Goal: Task Accomplishment & Management: Complete application form

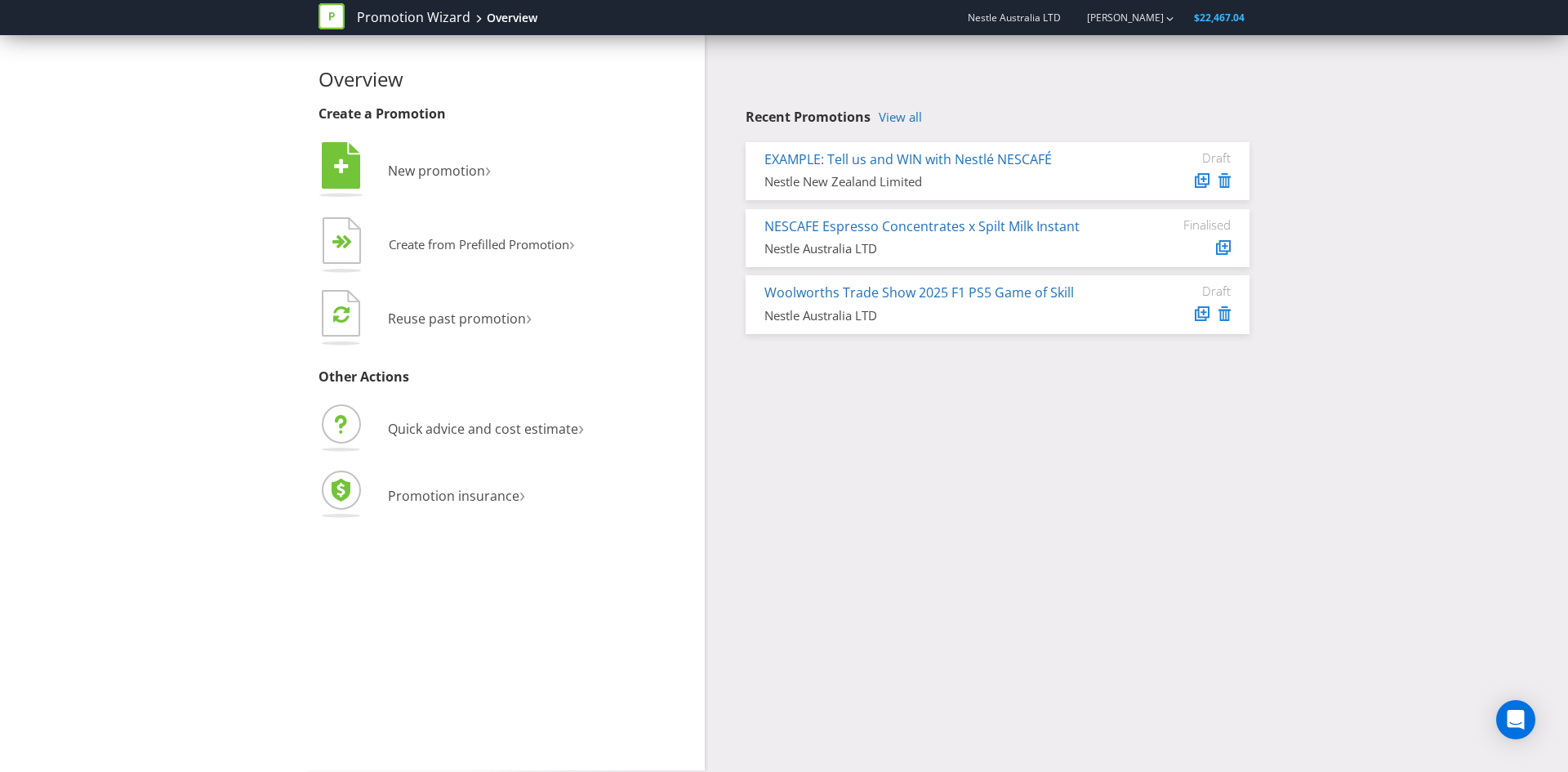
click at [429, 166] on span "New promotion" at bounding box center [436, 171] width 97 height 18
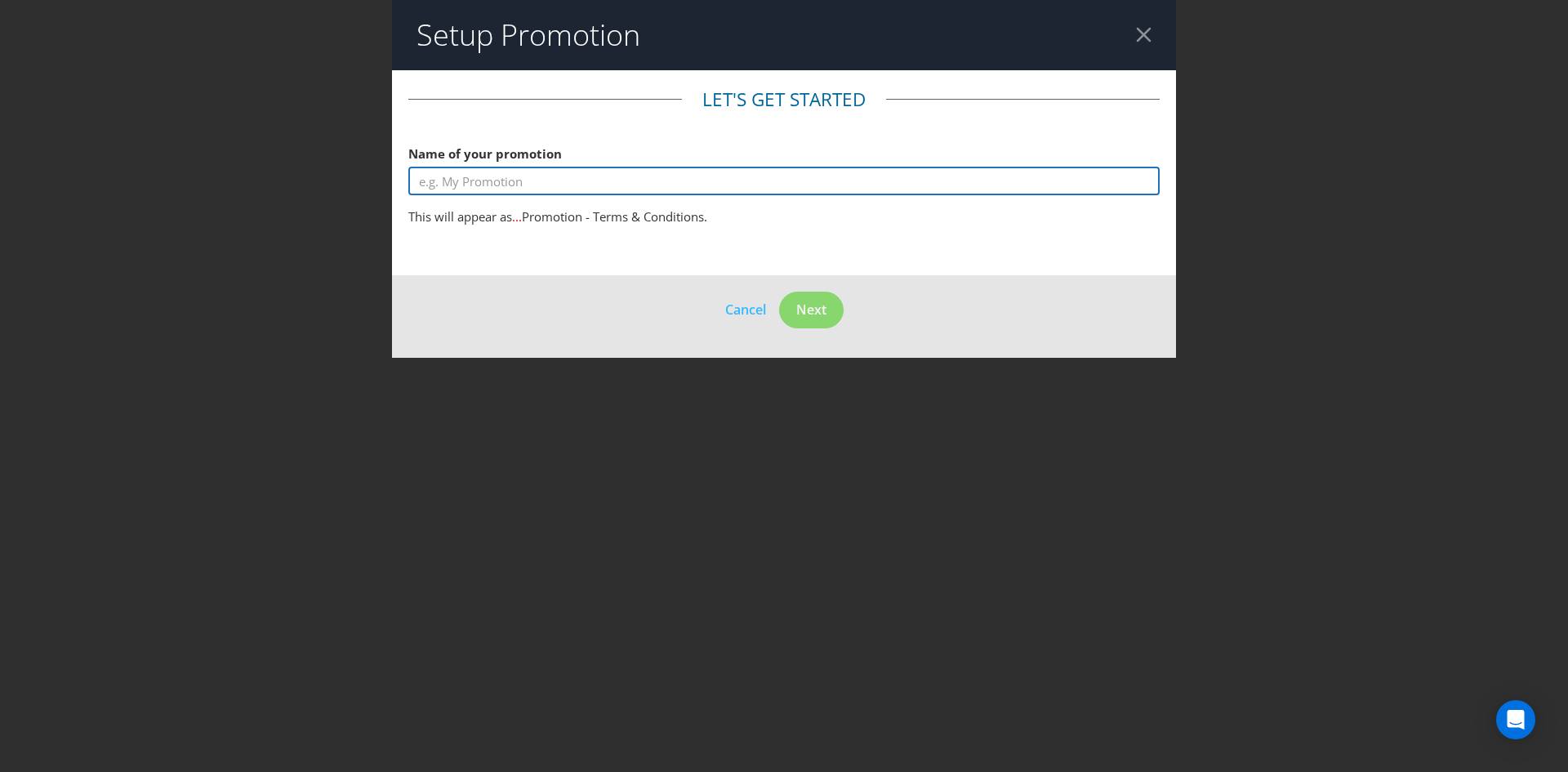
click at [507, 187] on input "text" at bounding box center [783, 181] width 751 height 28
type input "test"
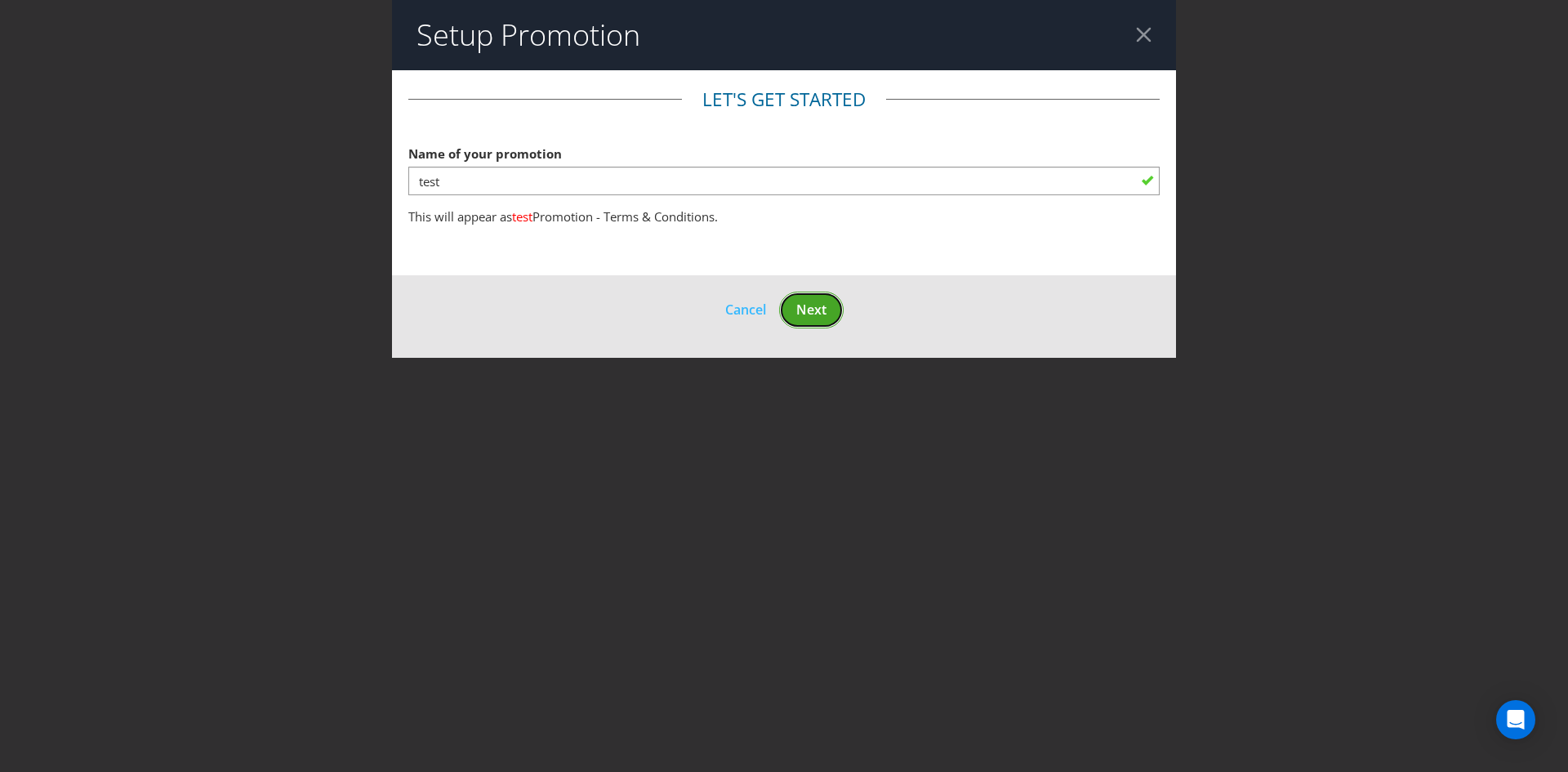
click at [806, 316] on span "Next" at bounding box center [811, 309] width 30 height 18
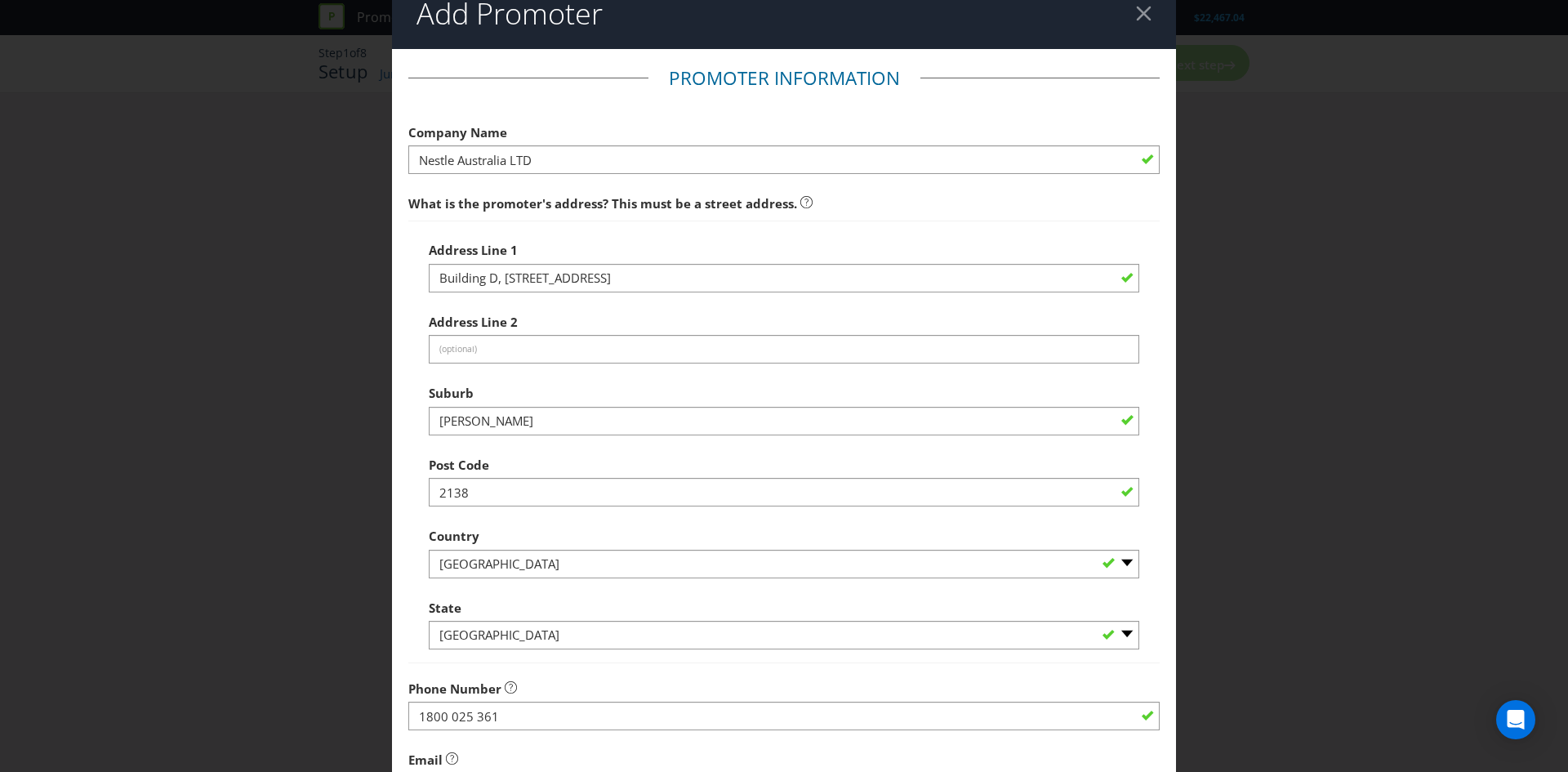
scroll to position [25, 0]
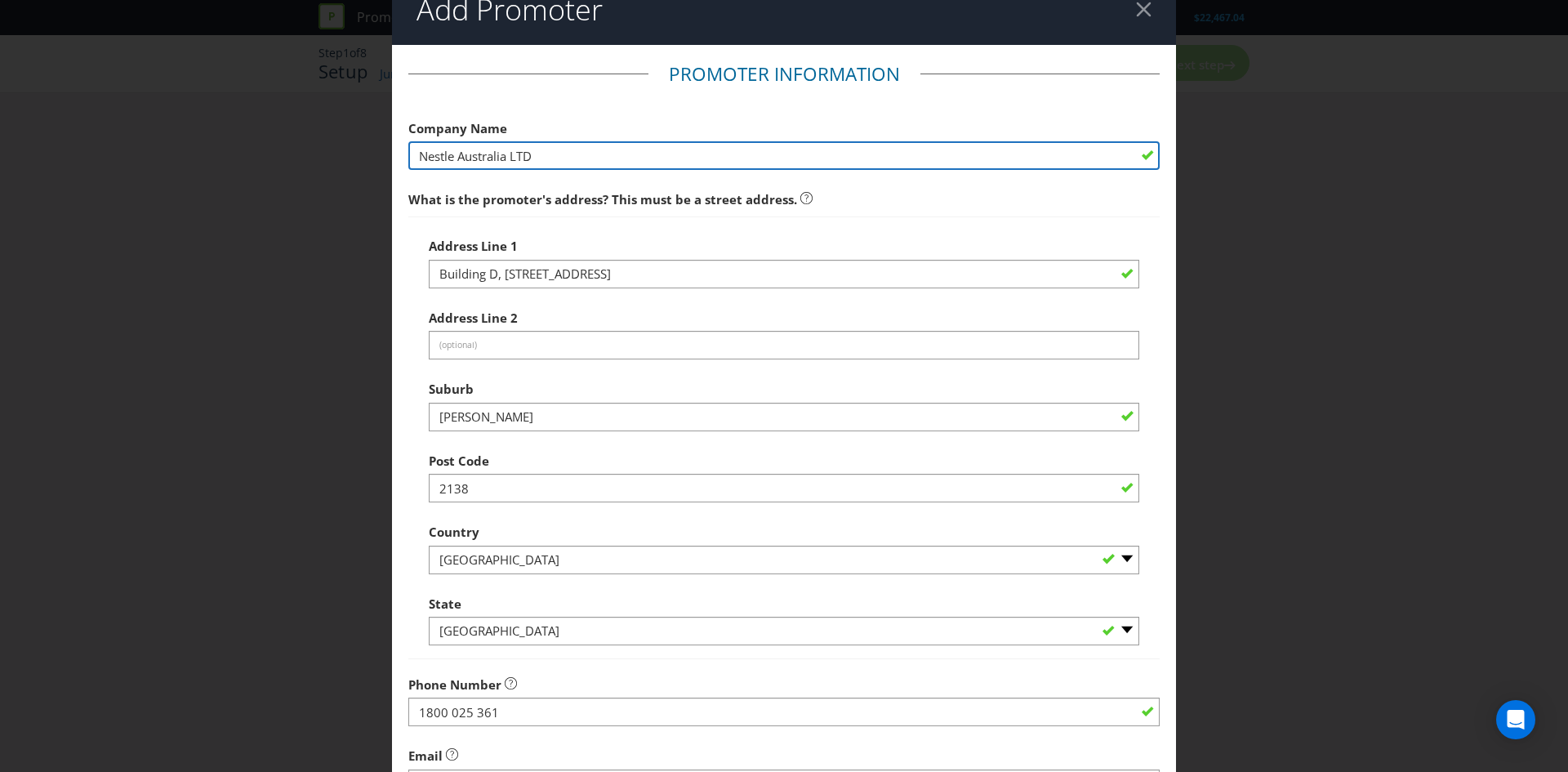
click at [671, 142] on input "Nestle Australia LTD" at bounding box center [783, 156] width 751 height 28
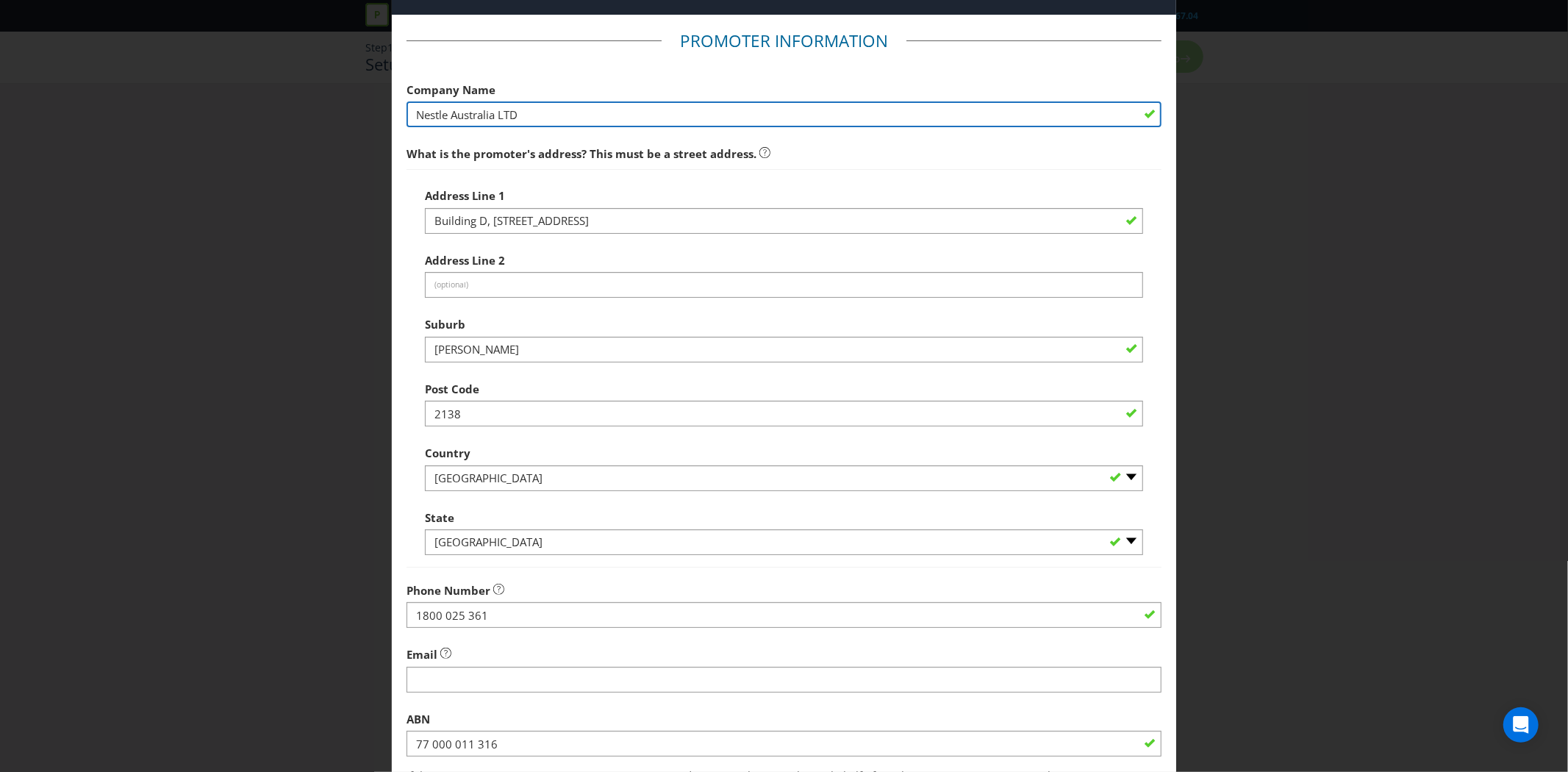
scroll to position [57, 0]
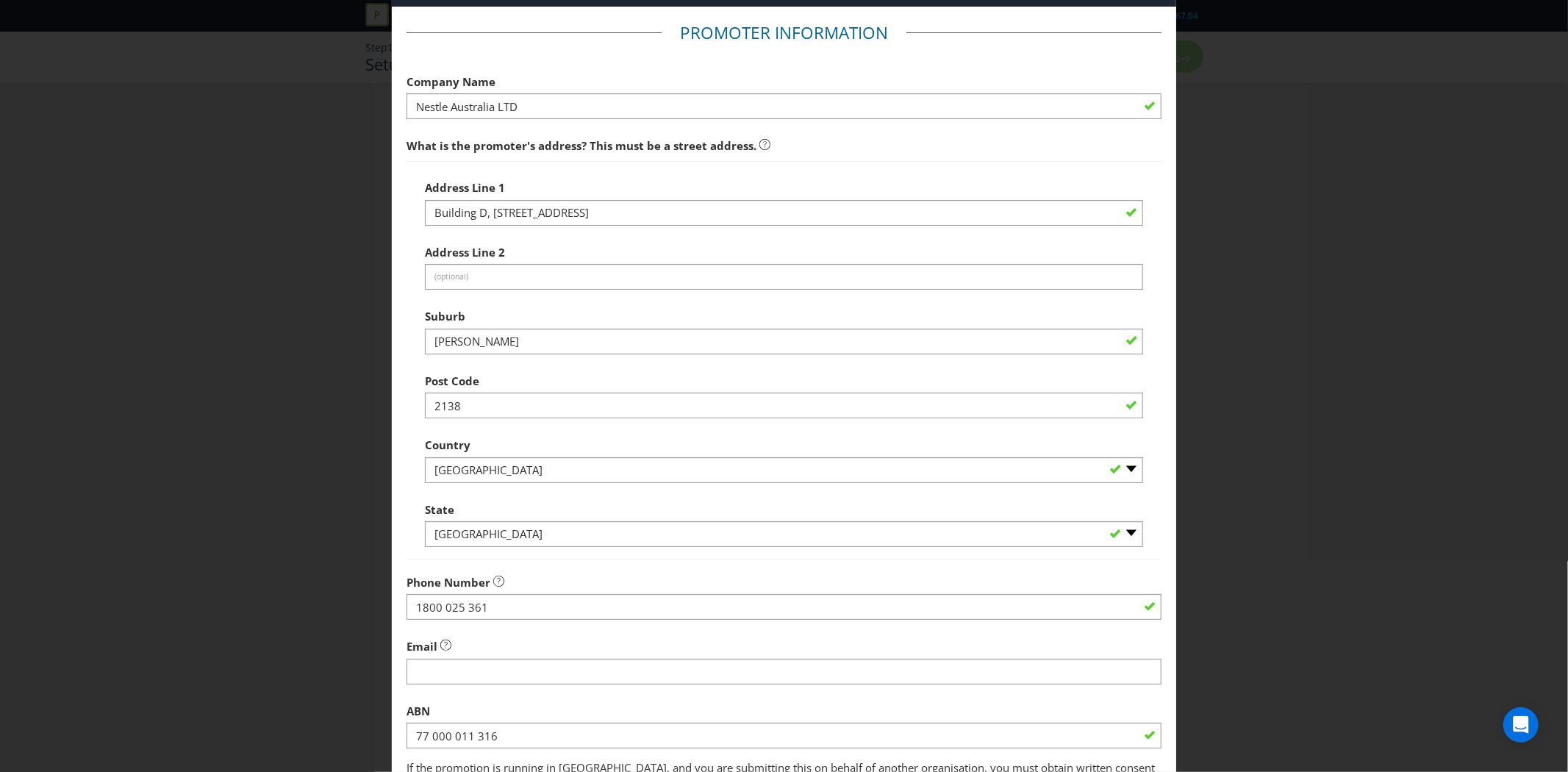
click at [198, 143] on div "Add Promoter Promoter Information Company Name Nestle Australia LTD What is the…" at bounding box center [784, 386] width 1568 height 772
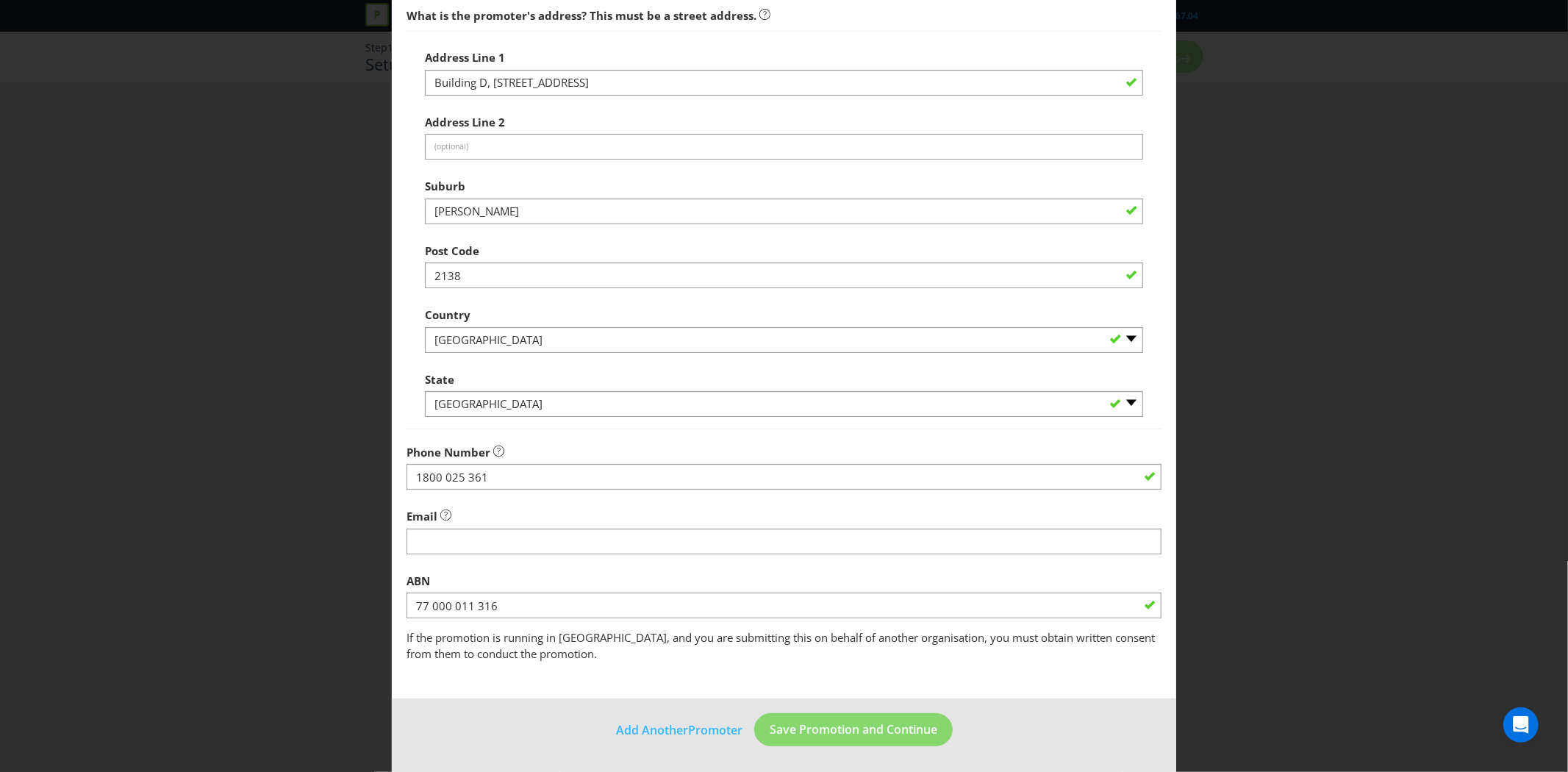
scroll to position [187, 0]
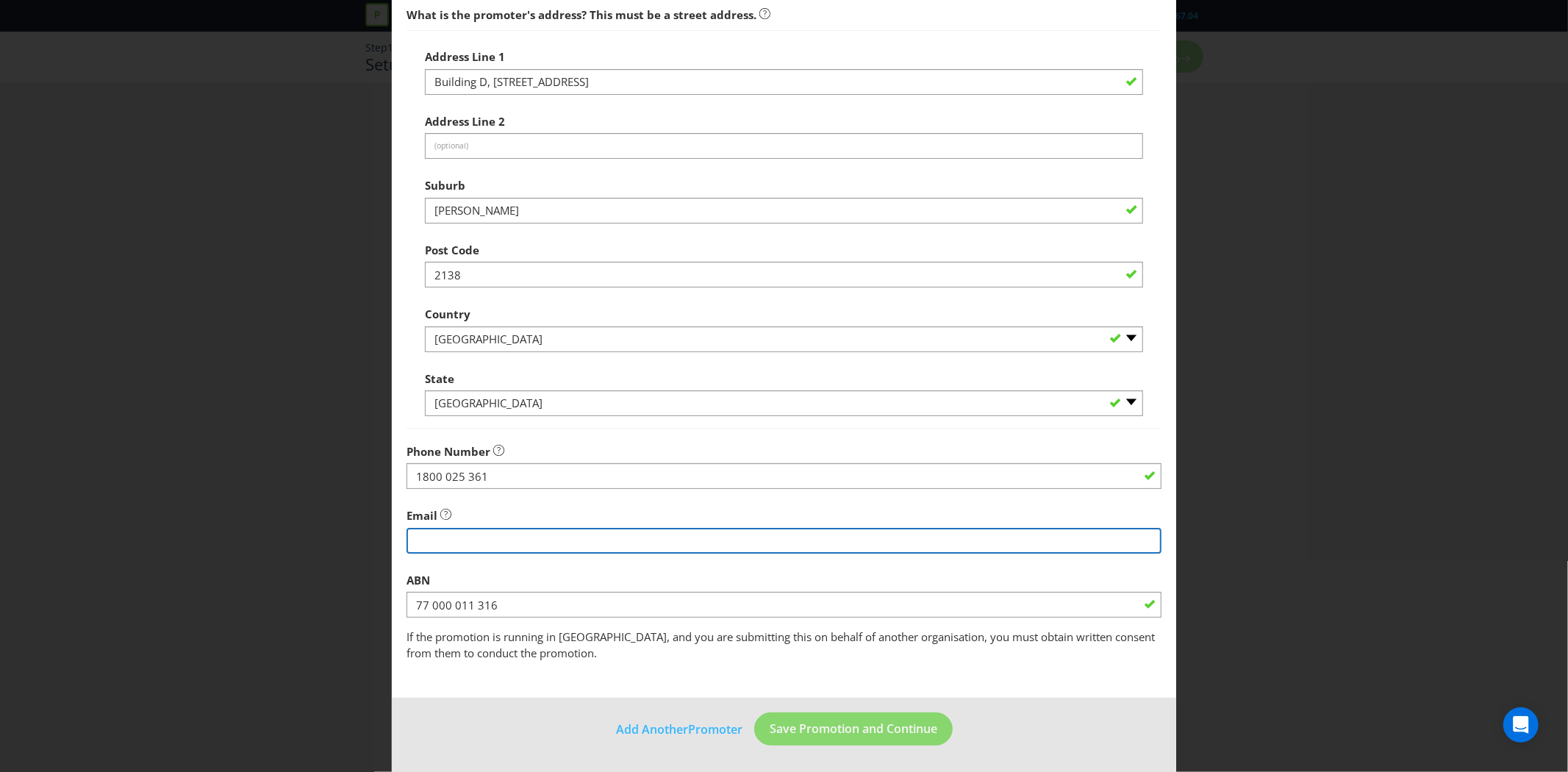
click at [430, 543] on input "string" at bounding box center [784, 540] width 755 height 25
type input "r"
click at [557, 540] on input "string" at bounding box center [784, 540] width 755 height 25
type input "[EMAIL_ADDRESS][DOMAIN_NAME]"
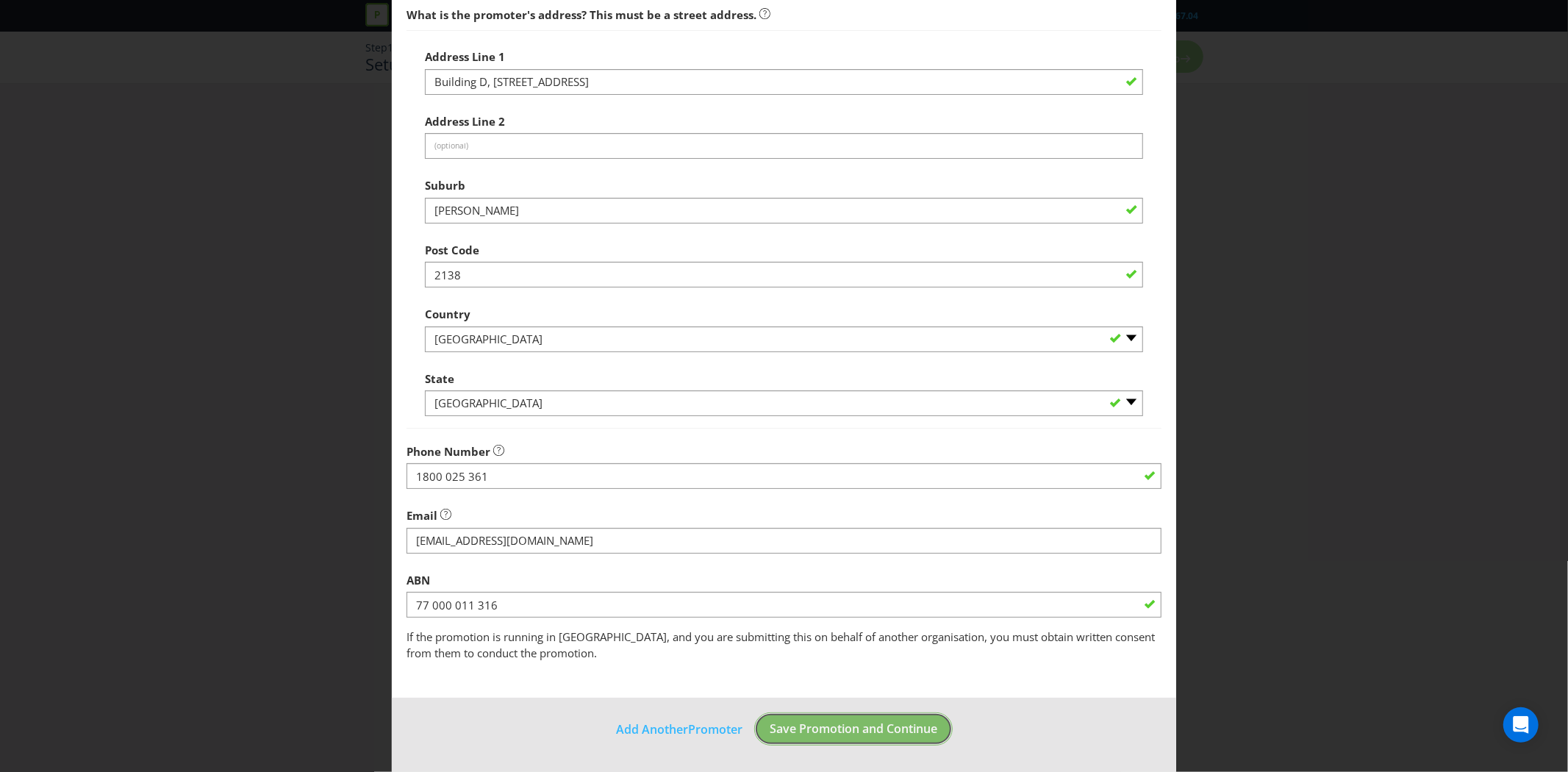
click at [829, 694] on button "Save Promotion and Continue" at bounding box center [853, 729] width 198 height 33
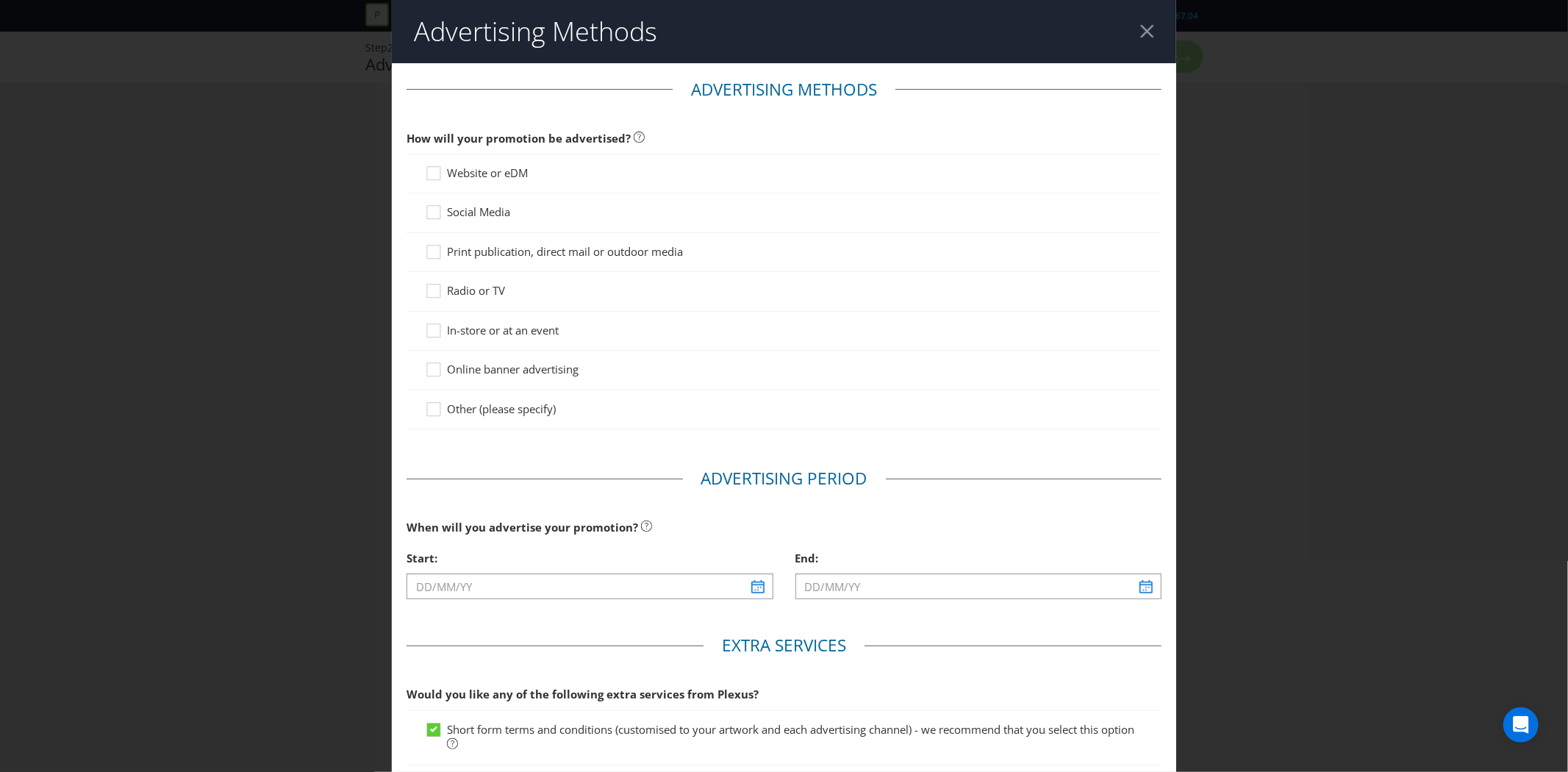
click at [1153, 33] on div at bounding box center [1147, 31] width 14 height 14
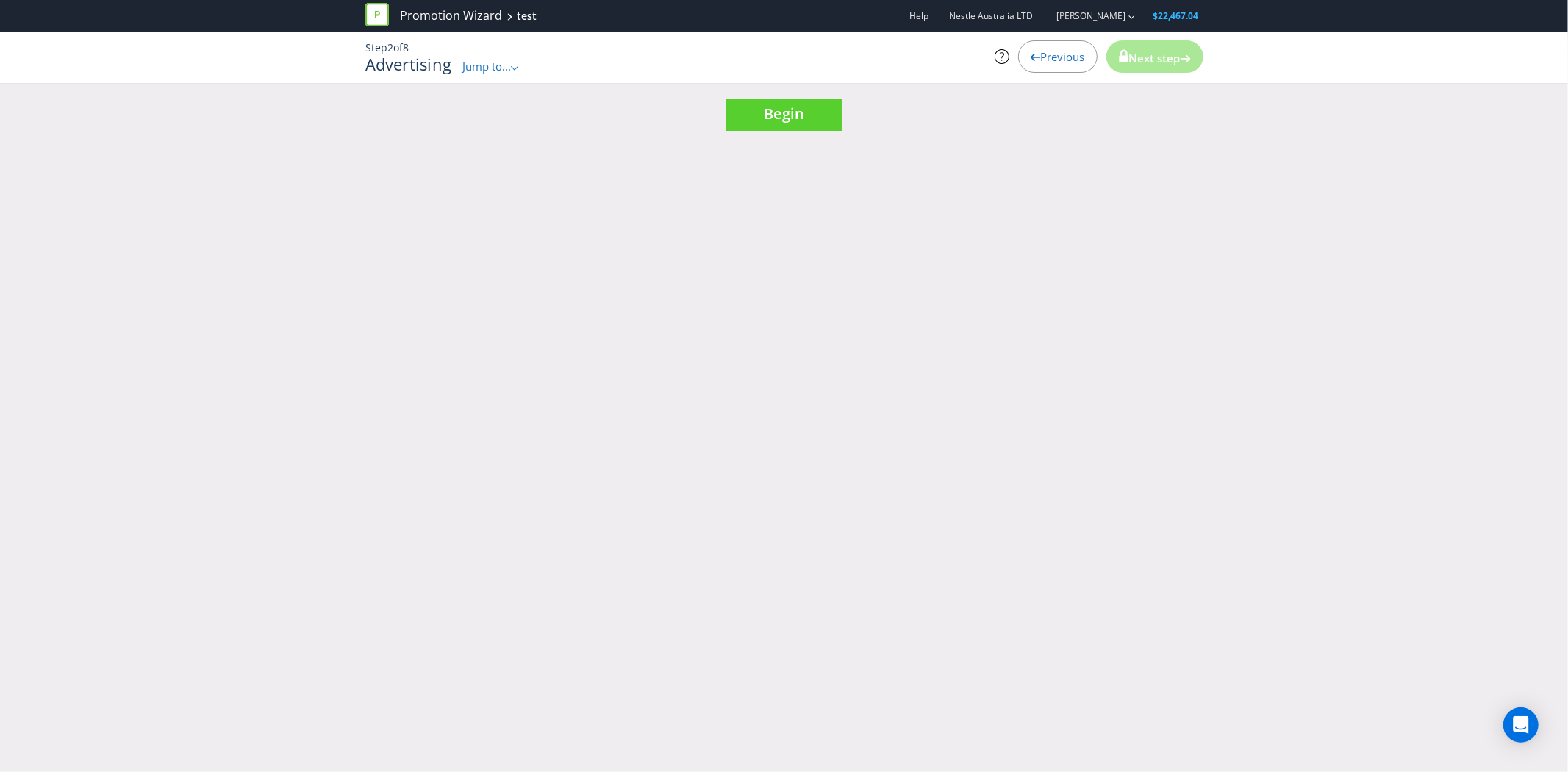
click at [516, 75] on div "Step 2 of 8 Advertising Jump to... .st0{fill-rule:evenodd;clip-rule:evenodd;} P…" at bounding box center [784, 57] width 860 height 52
click at [516, 66] on icon ".st0{fill-rule:evenodd;clip-rule:evenodd;}" at bounding box center [514, 68] width 8 height 4
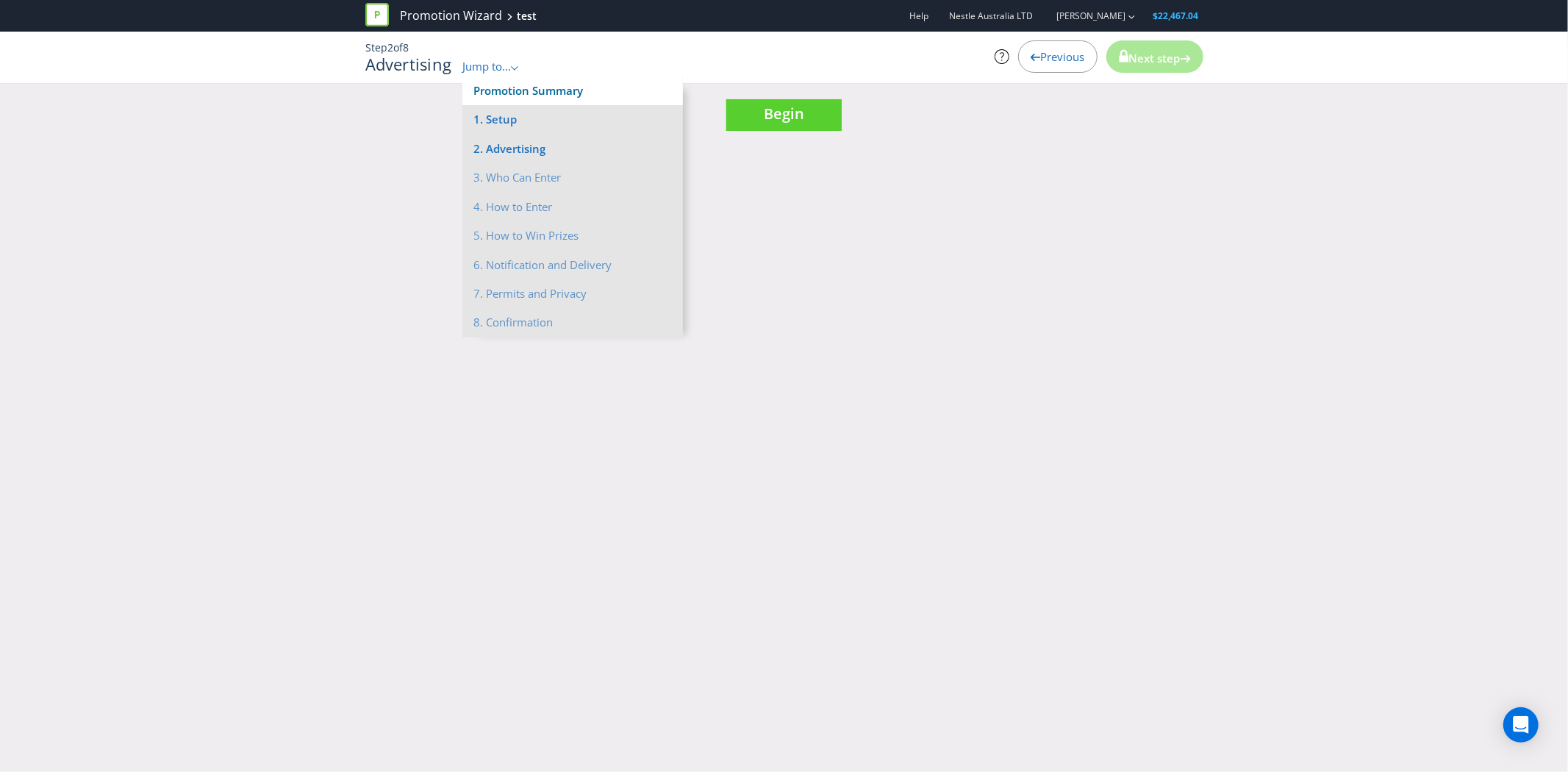
click at [516, 92] on link "Promotion Summary" at bounding box center [527, 90] width 109 height 14
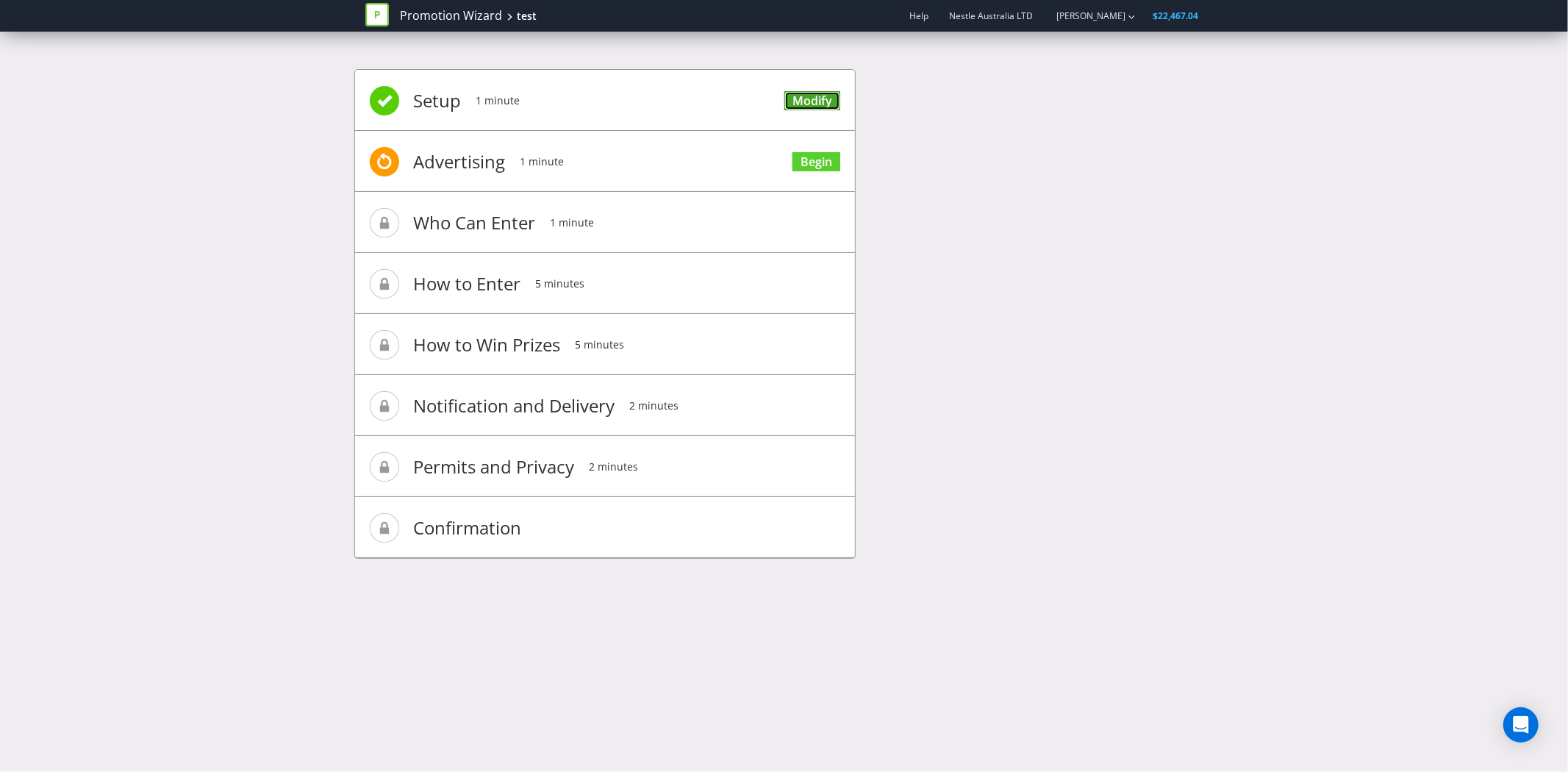
click at [808, 91] on link "Modify" at bounding box center [812, 100] width 56 height 20
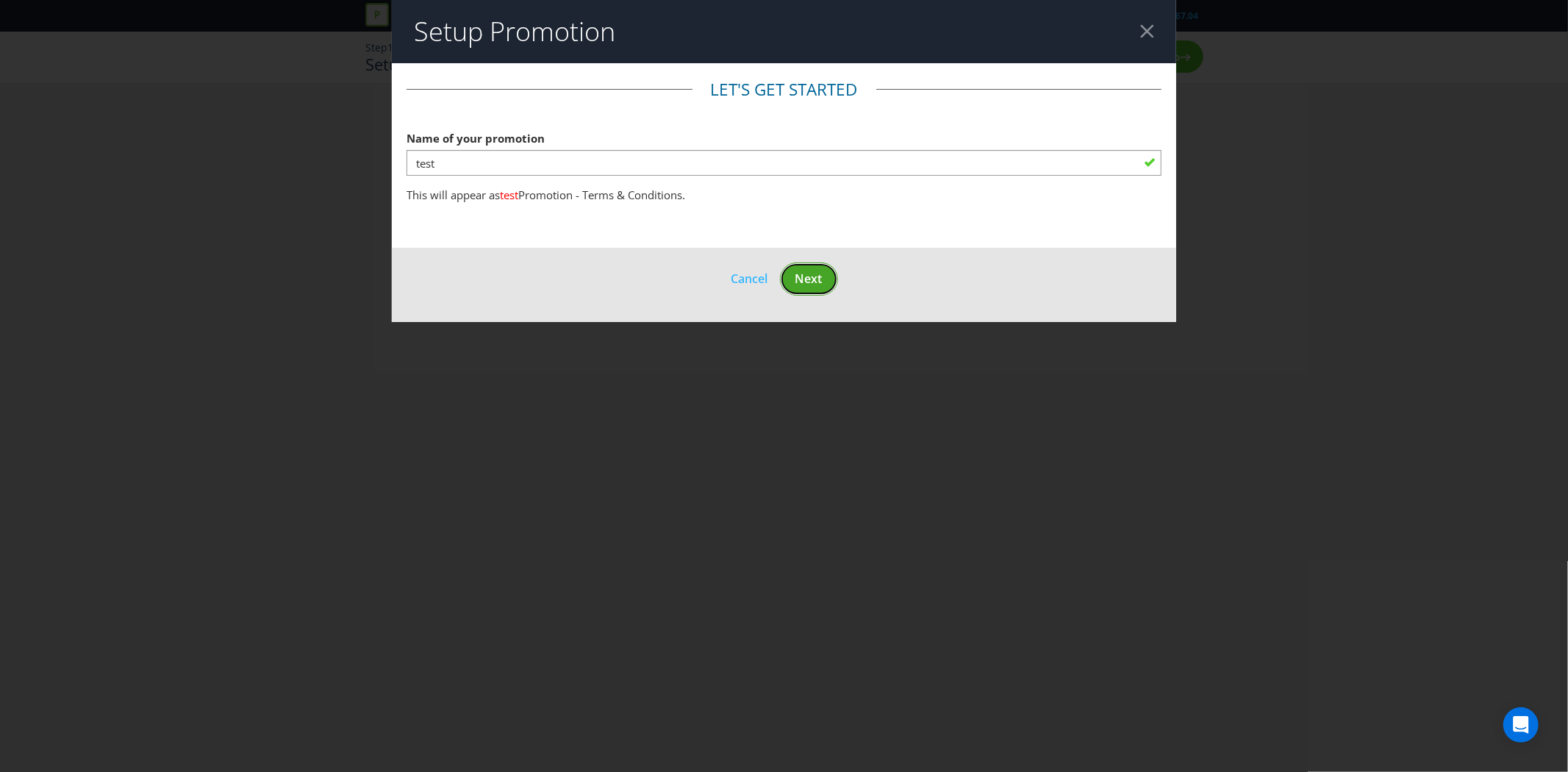
click at [806, 285] on span "Next" at bounding box center [809, 278] width 27 height 16
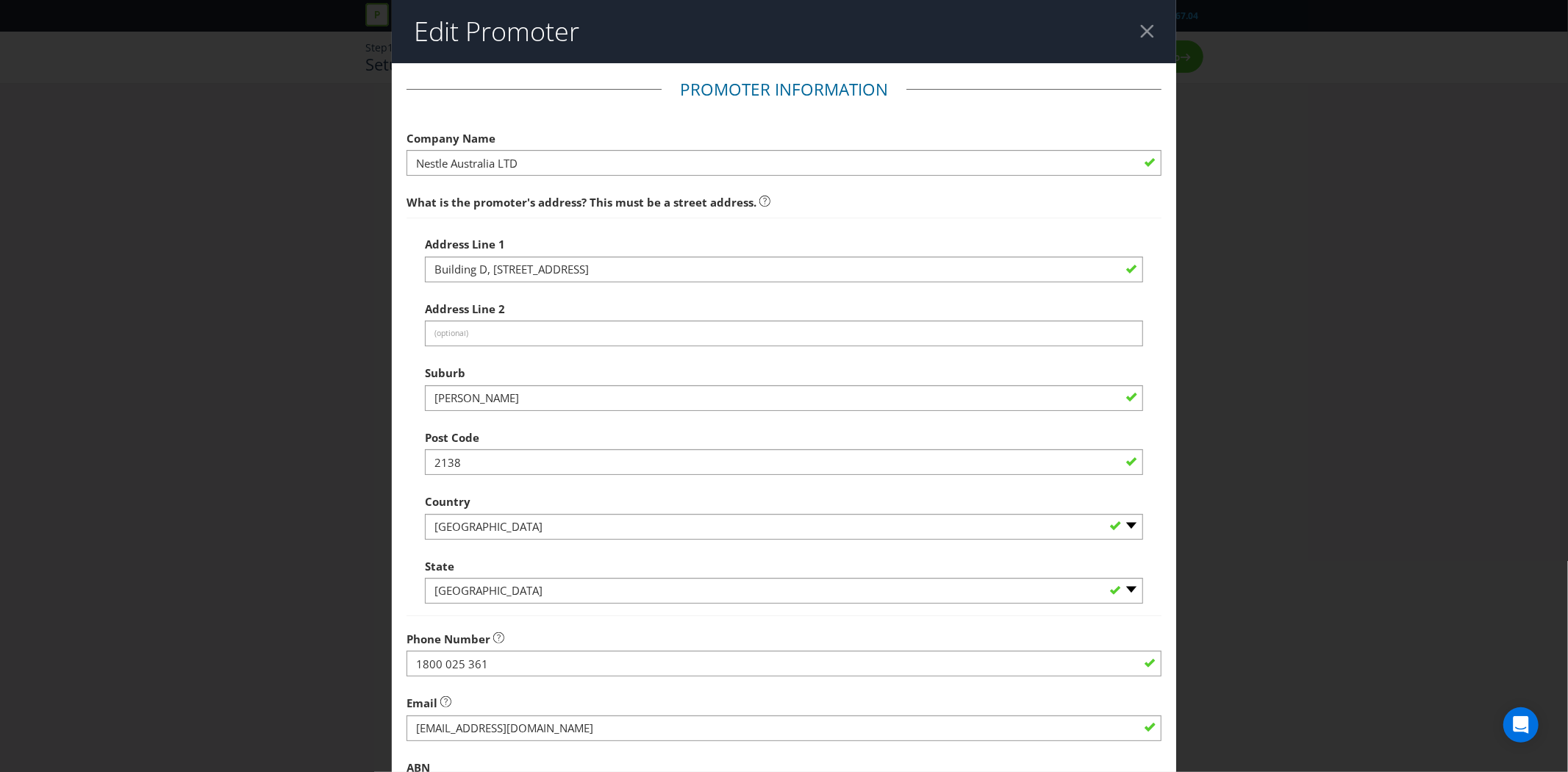
click at [192, 185] on div "Edit Promoter Promoter Information Company Name Nestle Australia LTD What is th…" at bounding box center [784, 386] width 1568 height 772
click at [1139, 38] on header "Edit Promoter" at bounding box center [784, 31] width 784 height 64
click at [1148, 31] on div at bounding box center [1147, 31] width 14 height 14
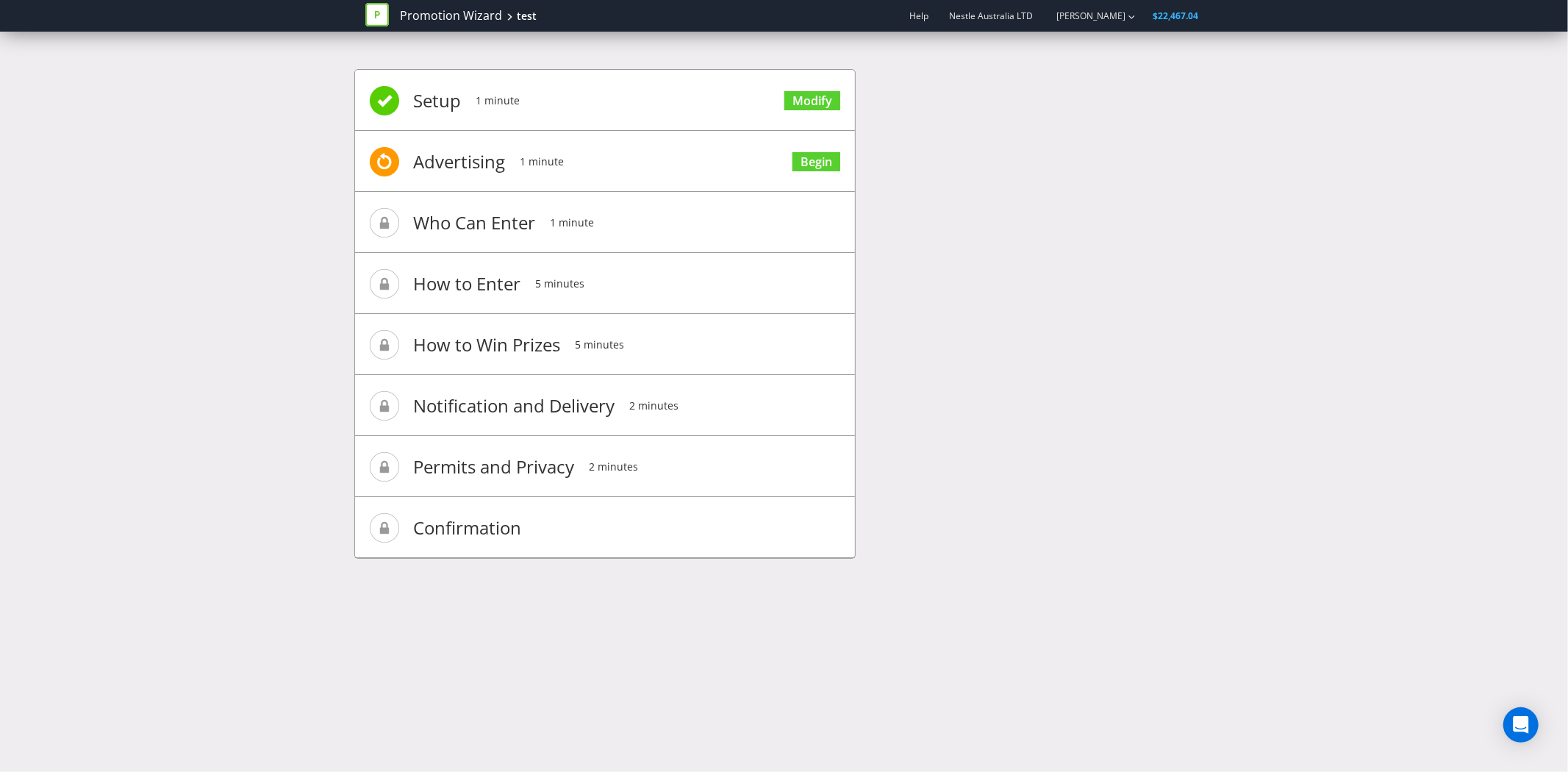
click at [578, 90] on li "Setup 1 minute Modify" at bounding box center [605, 100] width 499 height 61
click at [802, 109] on link "Modify" at bounding box center [812, 100] width 56 height 20
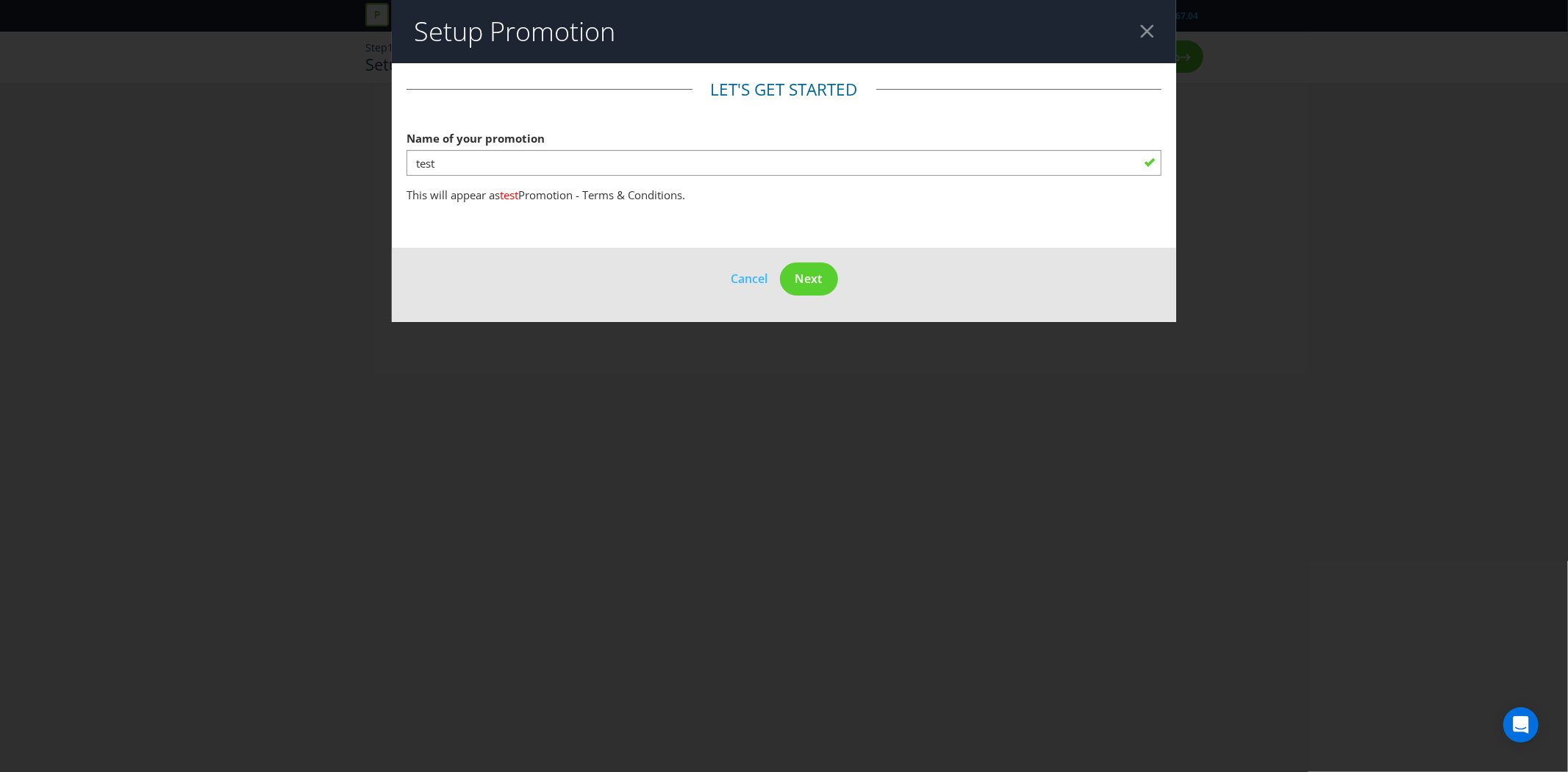
click at [1145, 34] on div at bounding box center [1147, 31] width 14 height 14
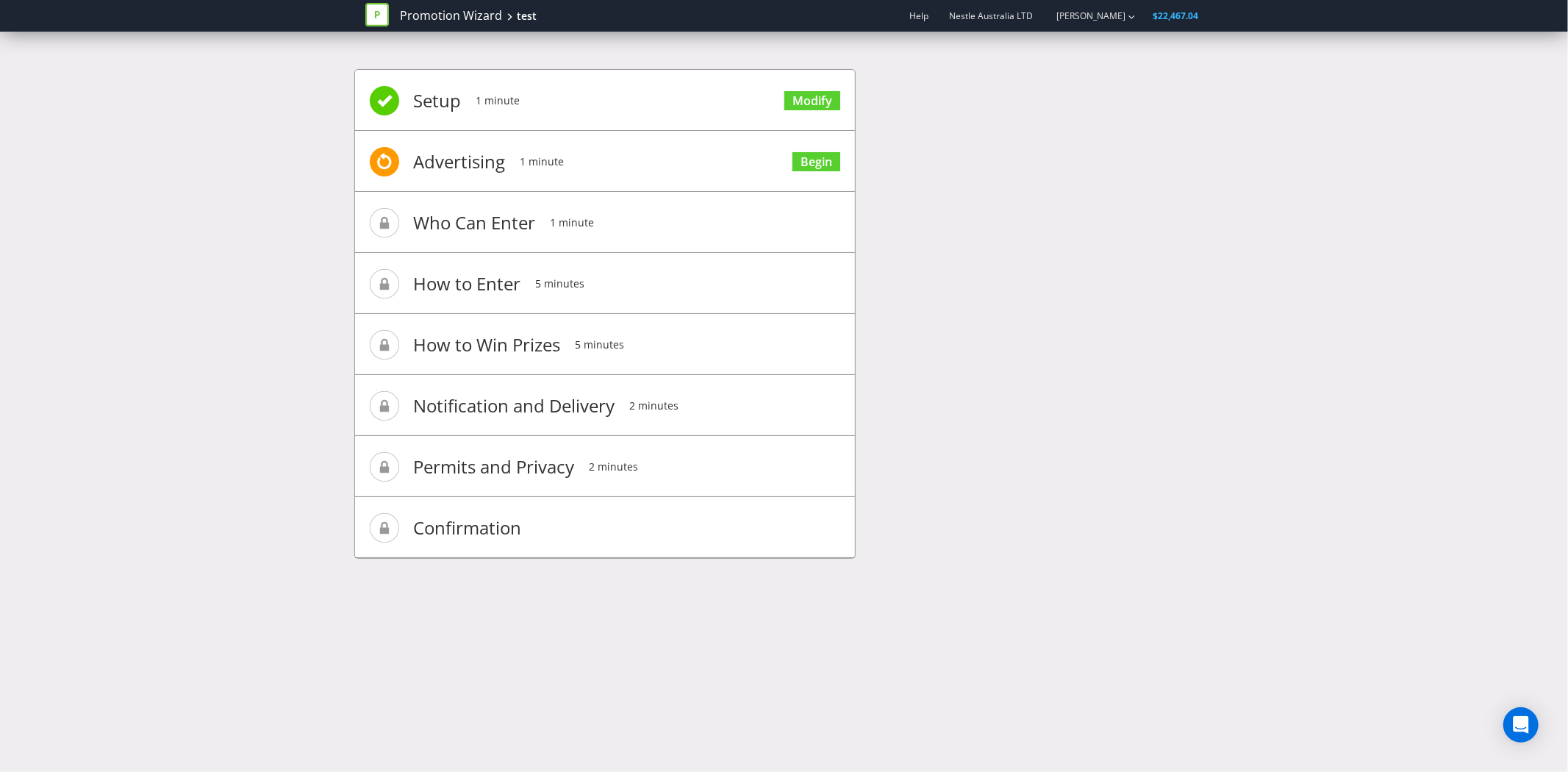
click at [604, 147] on li "Advertising 1 minute Begin" at bounding box center [605, 161] width 499 height 61
click at [813, 156] on link "Begin" at bounding box center [816, 161] width 47 height 20
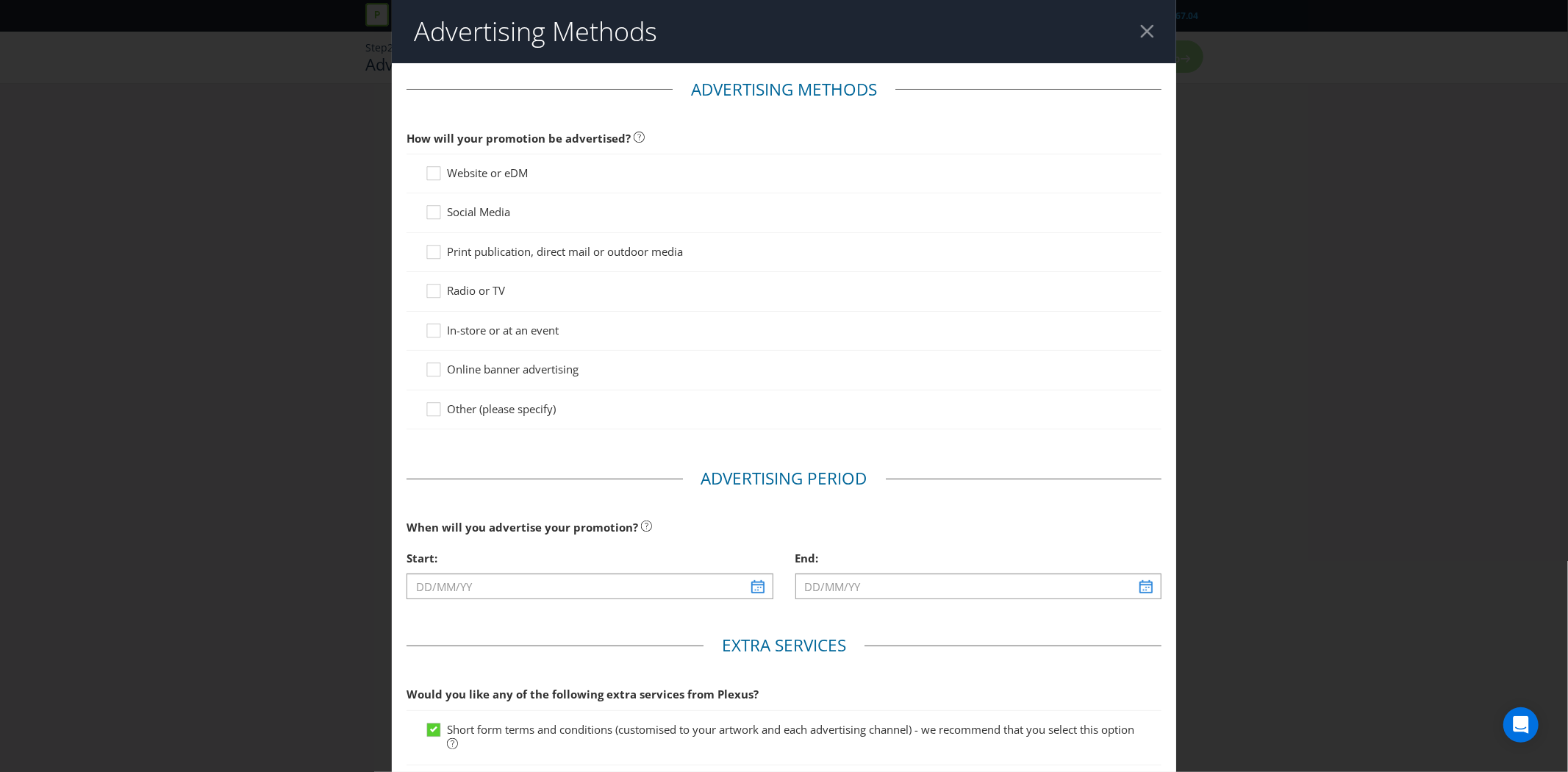
click at [1159, 28] on header "Advertising Methods" at bounding box center [784, 31] width 784 height 64
click at [1141, 36] on div at bounding box center [1147, 31] width 14 height 14
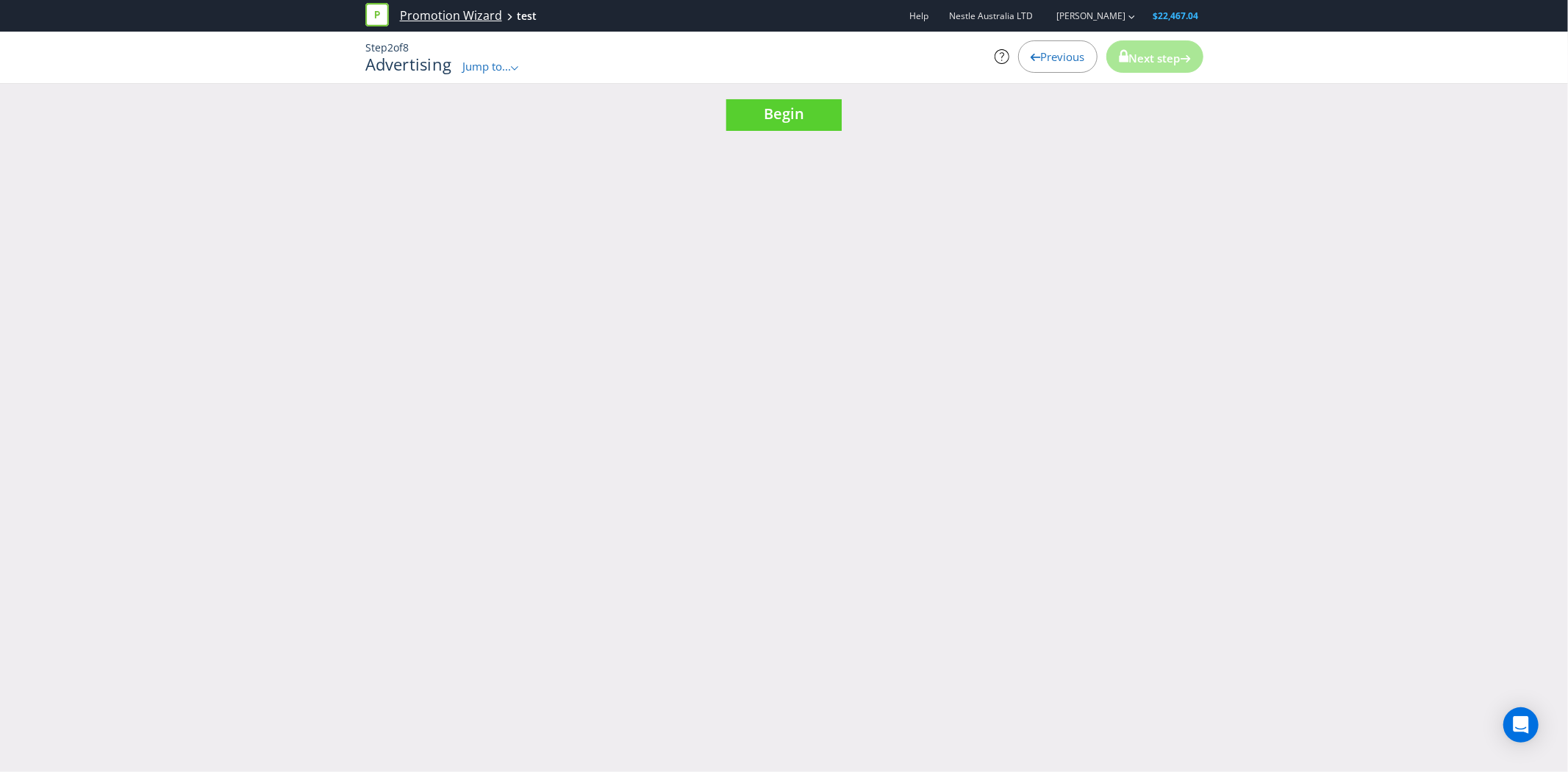
click at [429, 14] on link "Promotion Wizard" at bounding box center [450, 16] width 102 height 17
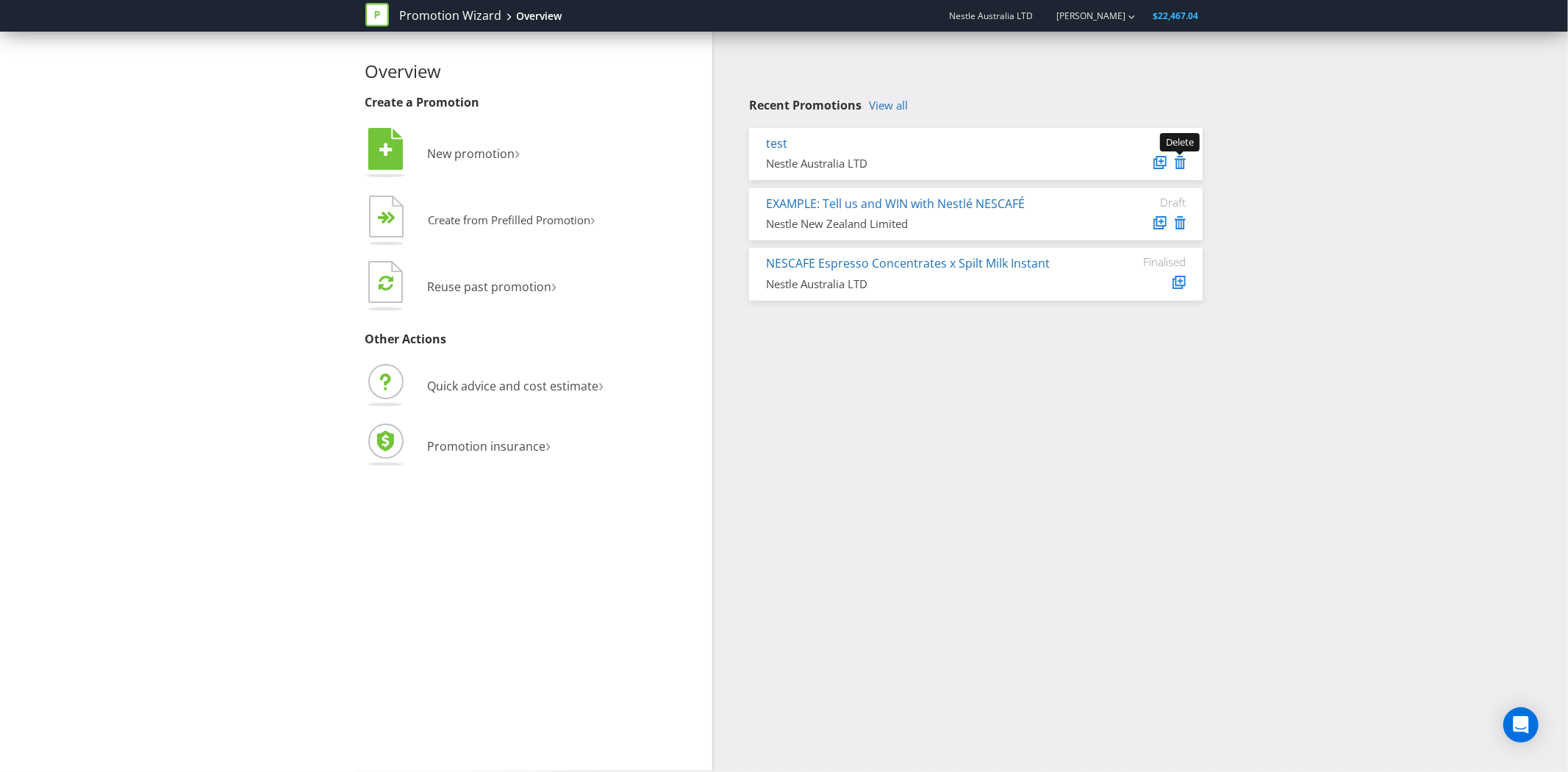
click at [1182, 158] on icon at bounding box center [1180, 163] width 11 height 14
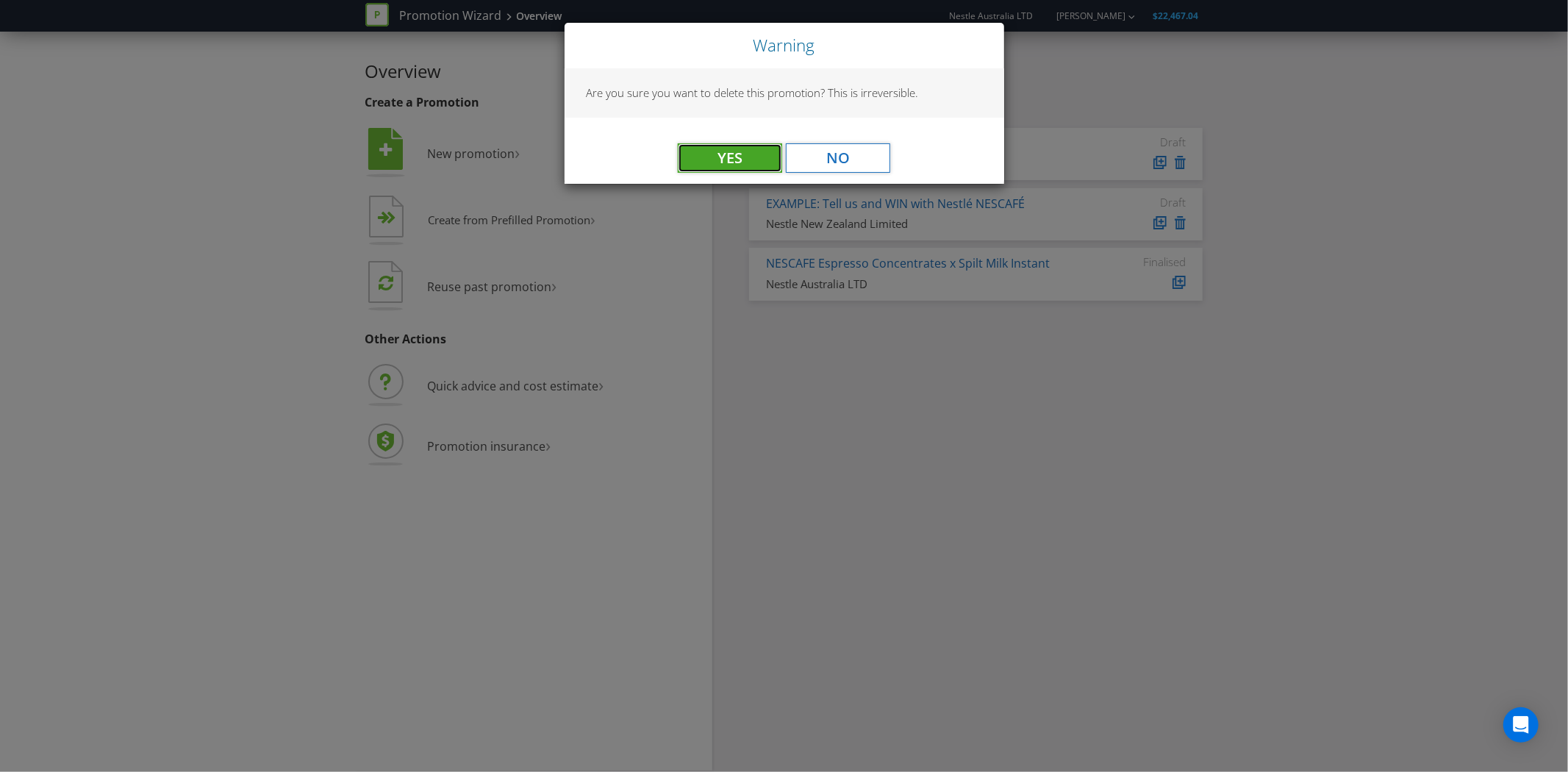
click at [729, 164] on button "Yes" at bounding box center [729, 158] width 104 height 30
